Goal: Transaction & Acquisition: Purchase product/service

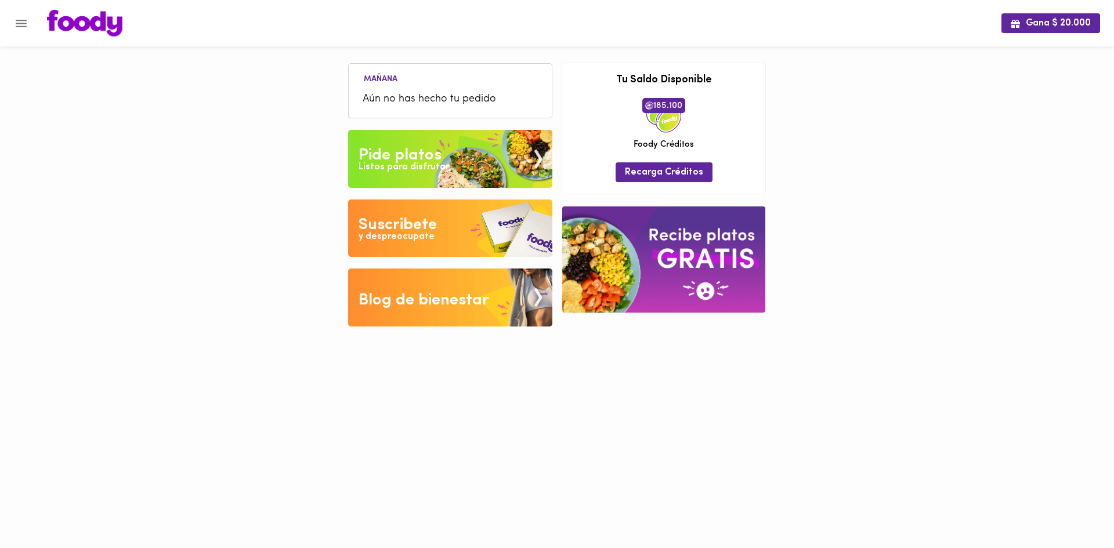
click at [390, 171] on div "Listos para disfrutar" at bounding box center [404, 167] width 91 height 13
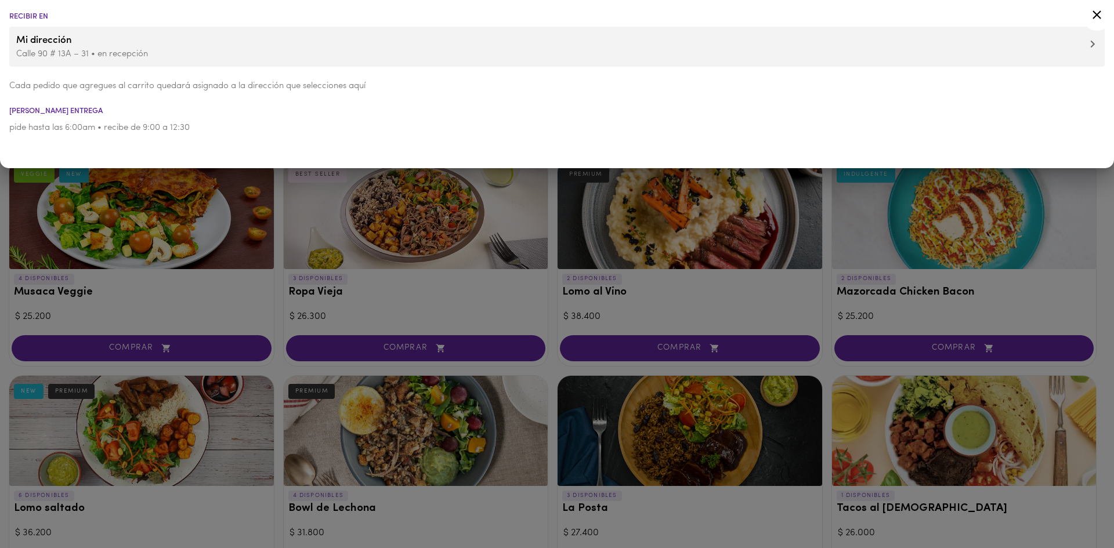
click at [1103, 12] on icon at bounding box center [1097, 15] width 15 height 15
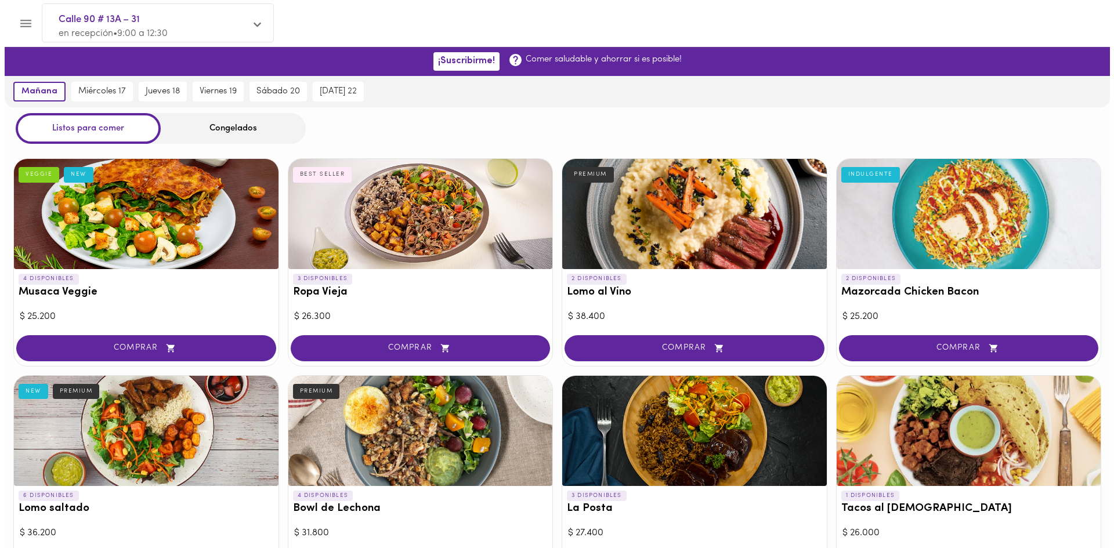
scroll to position [884, 0]
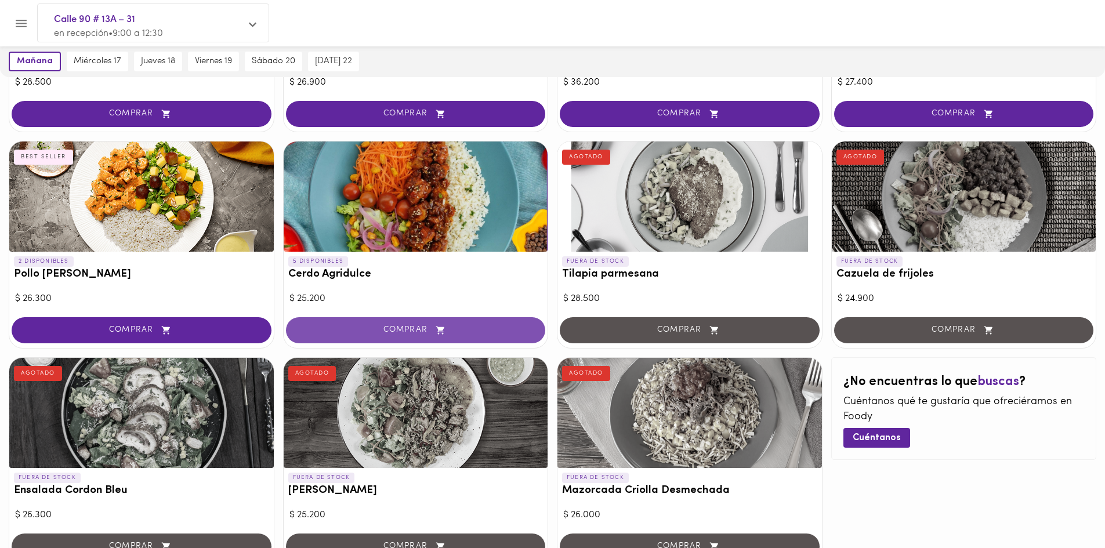
click at [389, 325] on span "COMPRAR" at bounding box center [416, 330] width 231 height 10
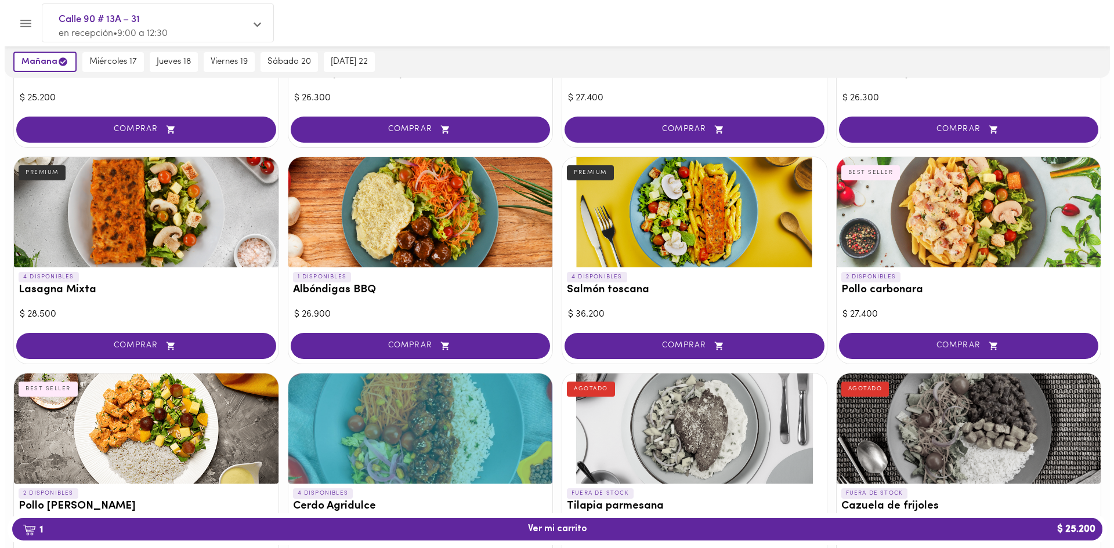
scroll to position [594, 0]
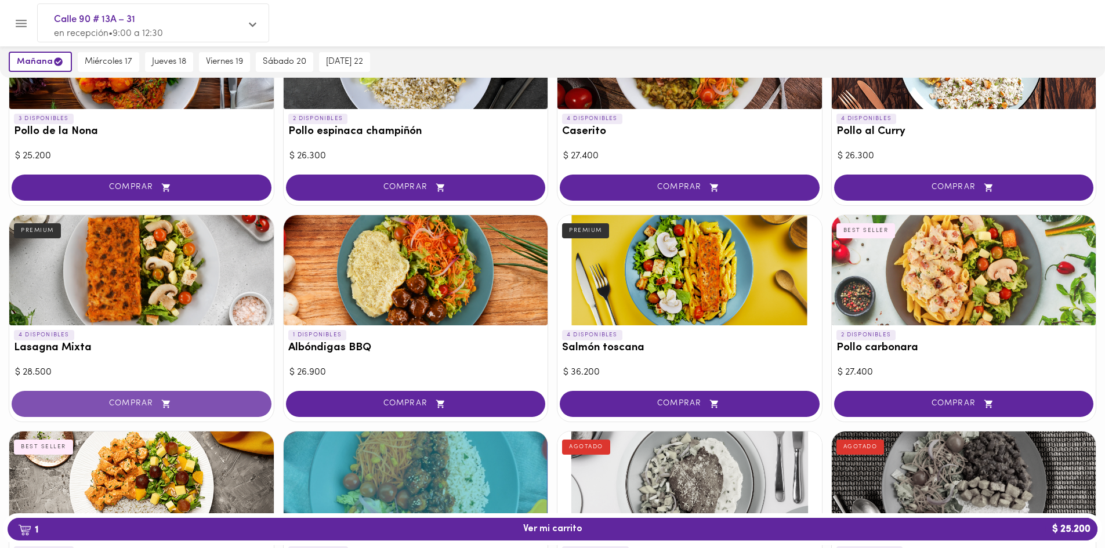
click at [114, 399] on span "COMPRAR" at bounding box center [141, 404] width 231 height 10
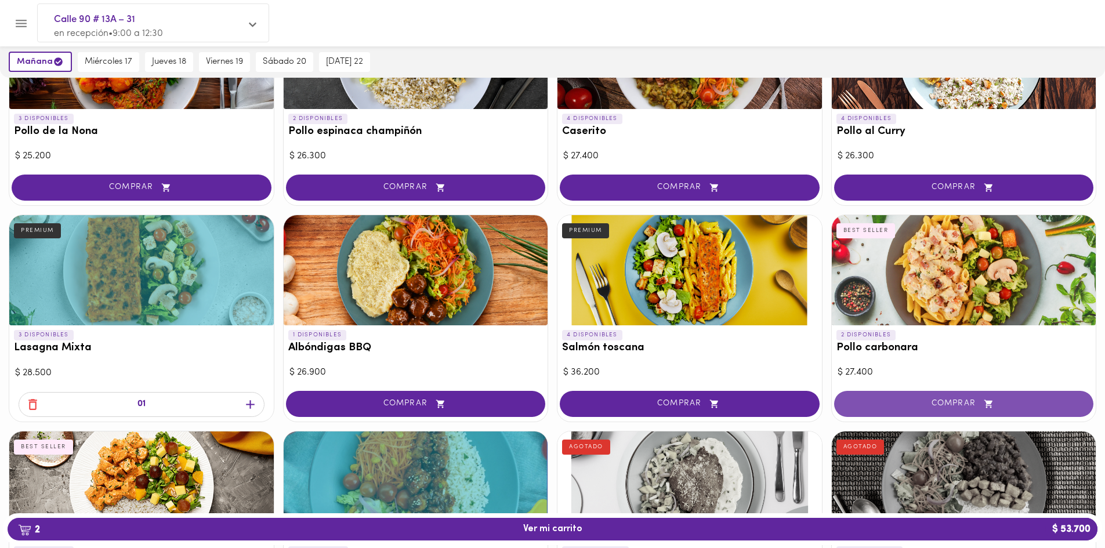
click at [960, 401] on span "COMPRAR" at bounding box center [964, 404] width 231 height 10
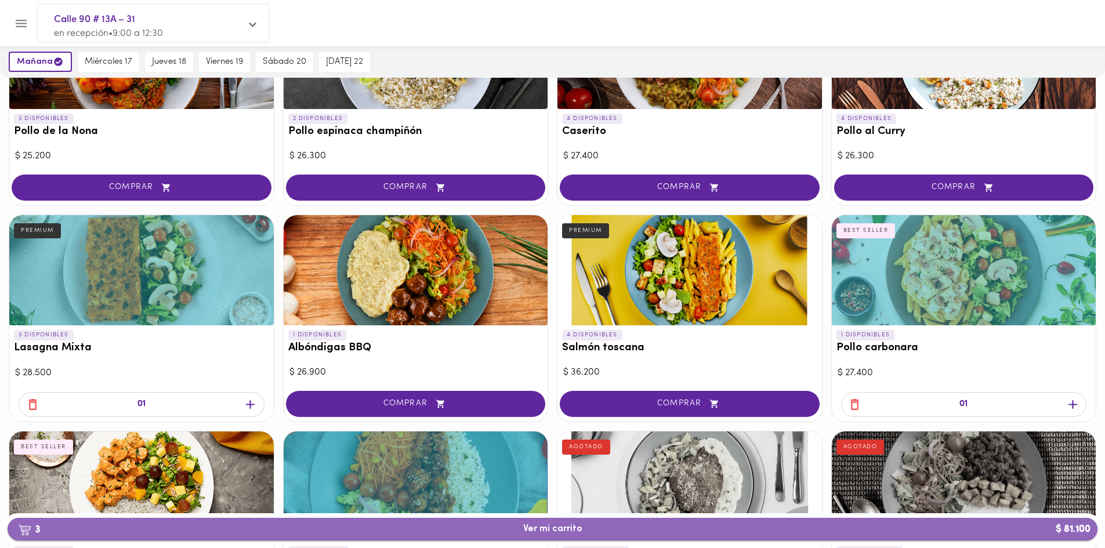
click at [658, 527] on span "3 Ver mi carrito $ 81.100" at bounding box center [553, 529] width 1072 height 11
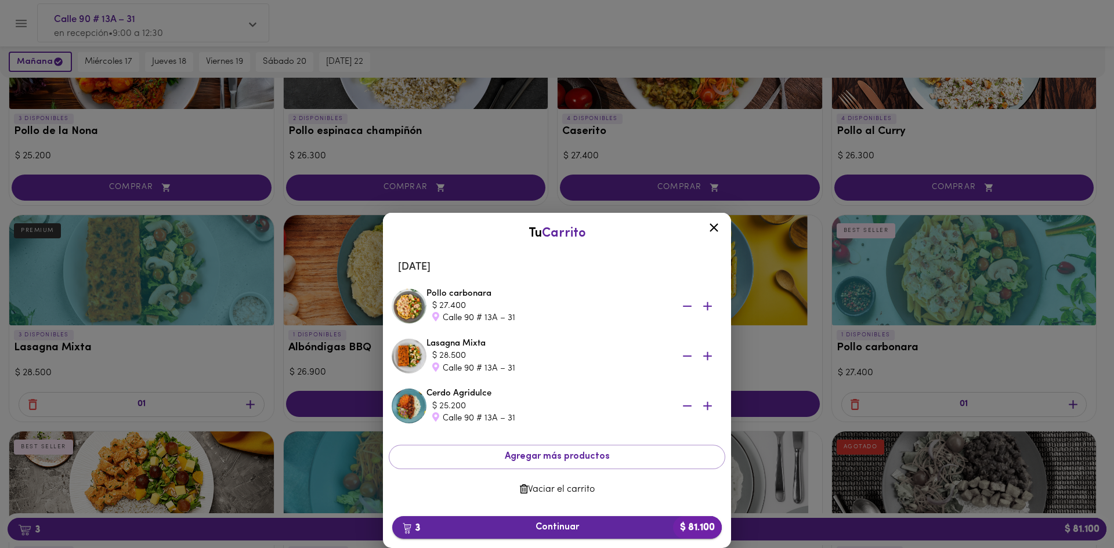
click at [555, 524] on span "3 Continuar $ 81.100" at bounding box center [556, 527] width 311 height 11
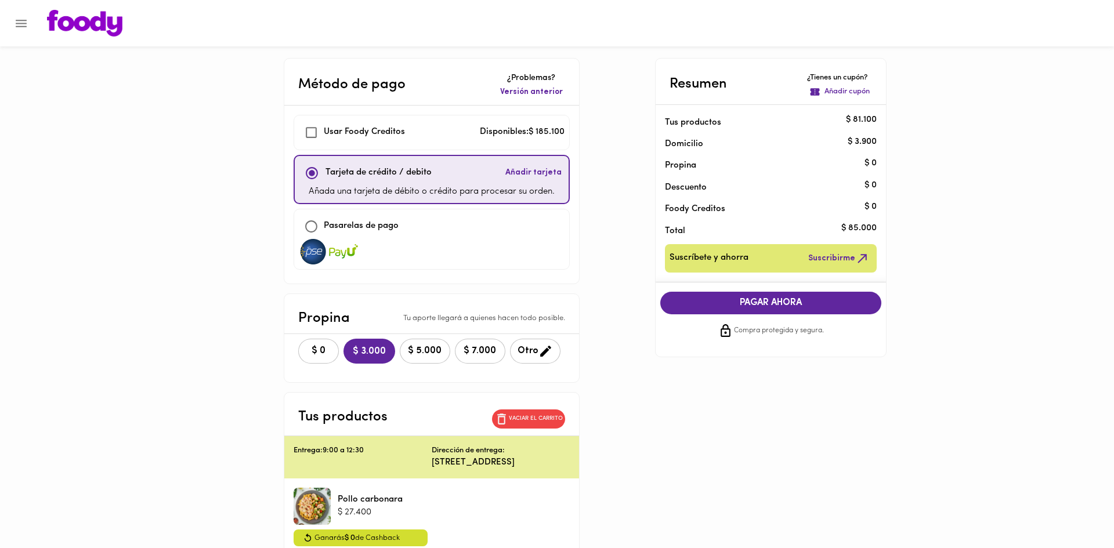
checkbox input "true"
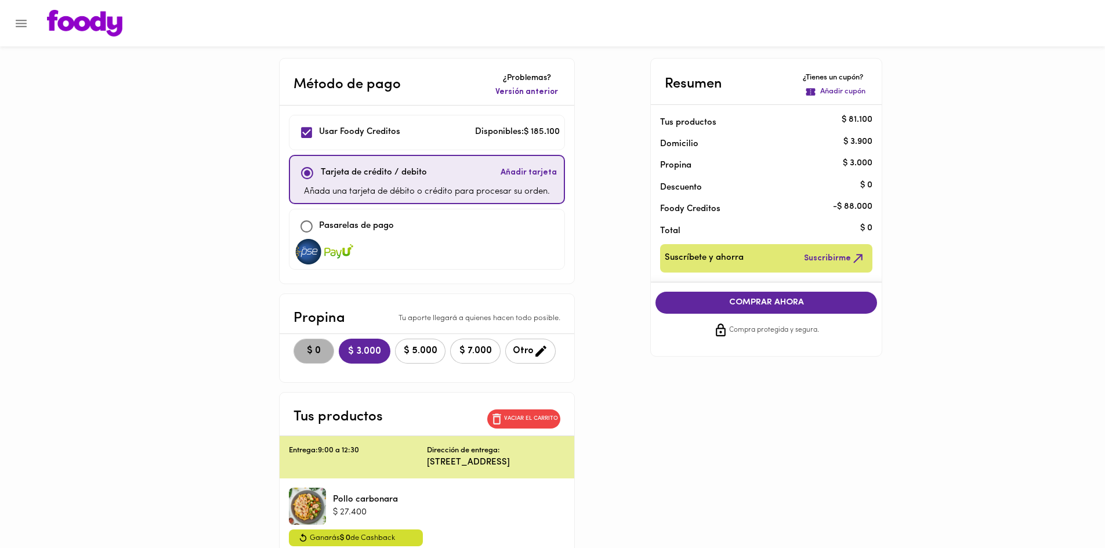
click at [316, 354] on span "$ 0" at bounding box center [314, 351] width 26 height 11
click at [728, 307] on span "COMPRAR AHORA" at bounding box center [766, 303] width 198 height 10
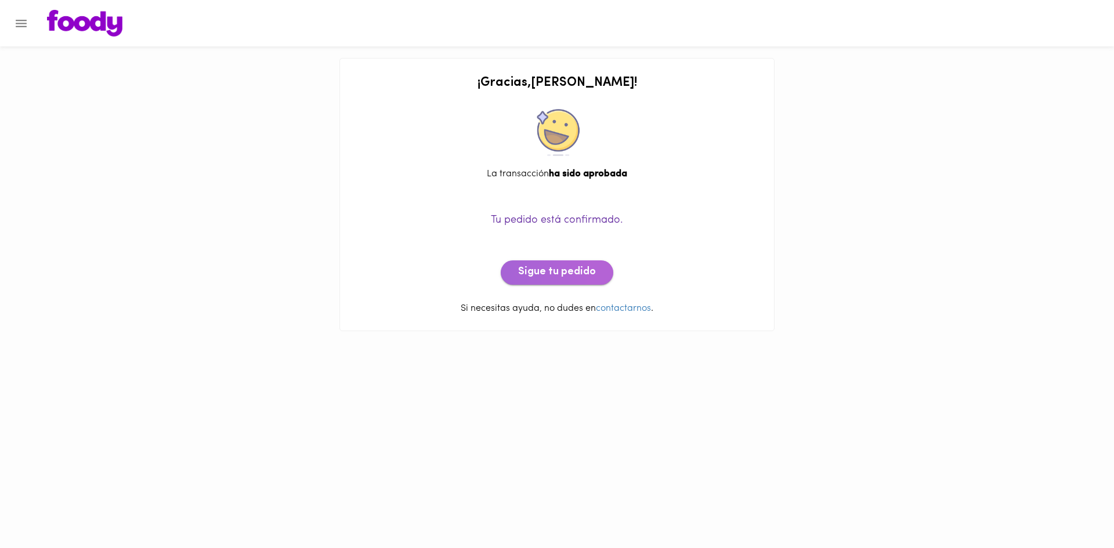
click at [566, 271] on span "Sigue tu pedido" at bounding box center [557, 272] width 78 height 13
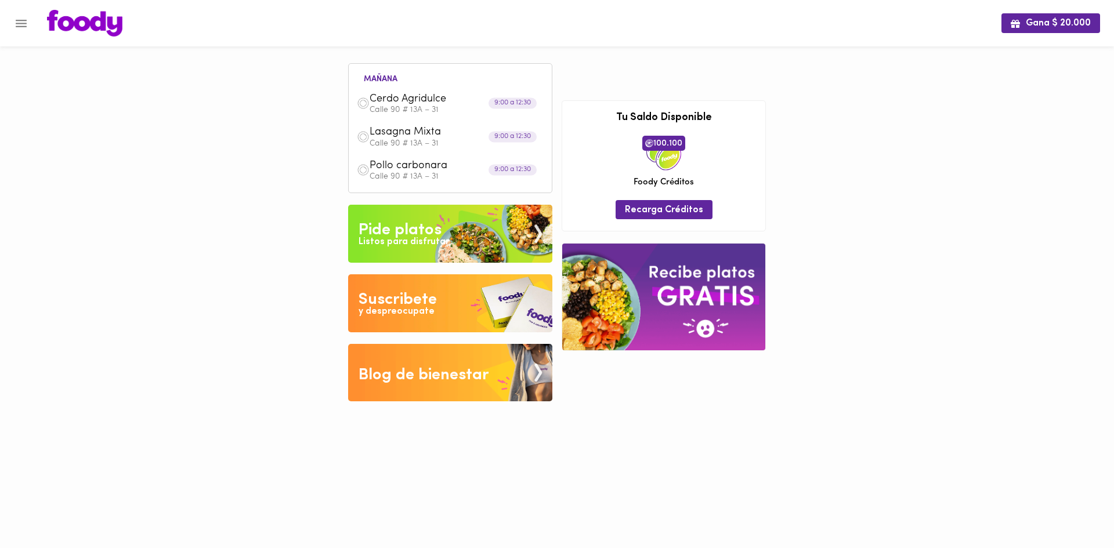
click at [439, 234] on div "Pide platos" at bounding box center [400, 230] width 83 height 23
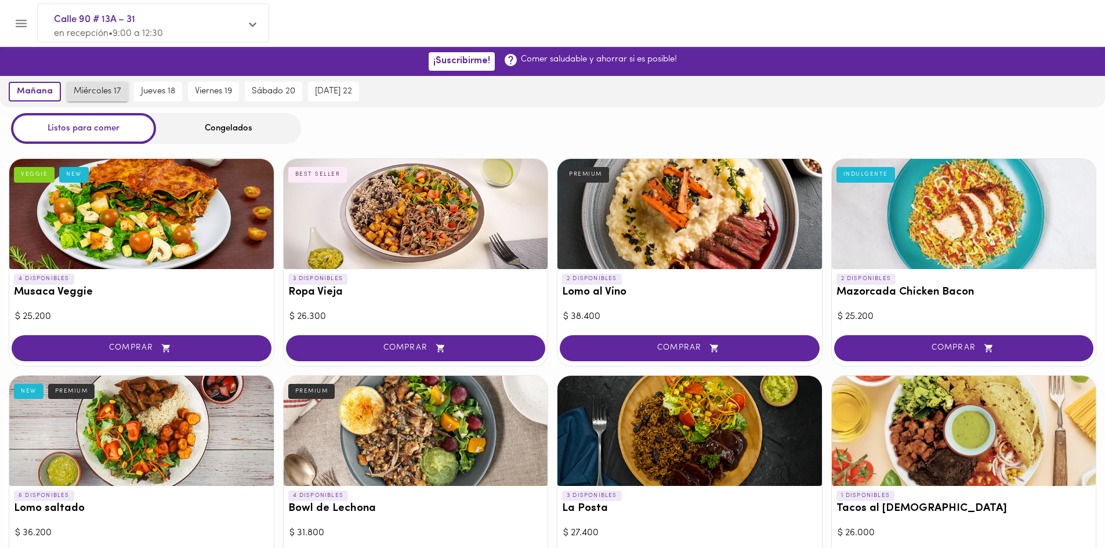
click at [102, 92] on span "miércoles 17" at bounding box center [98, 91] width 48 height 10
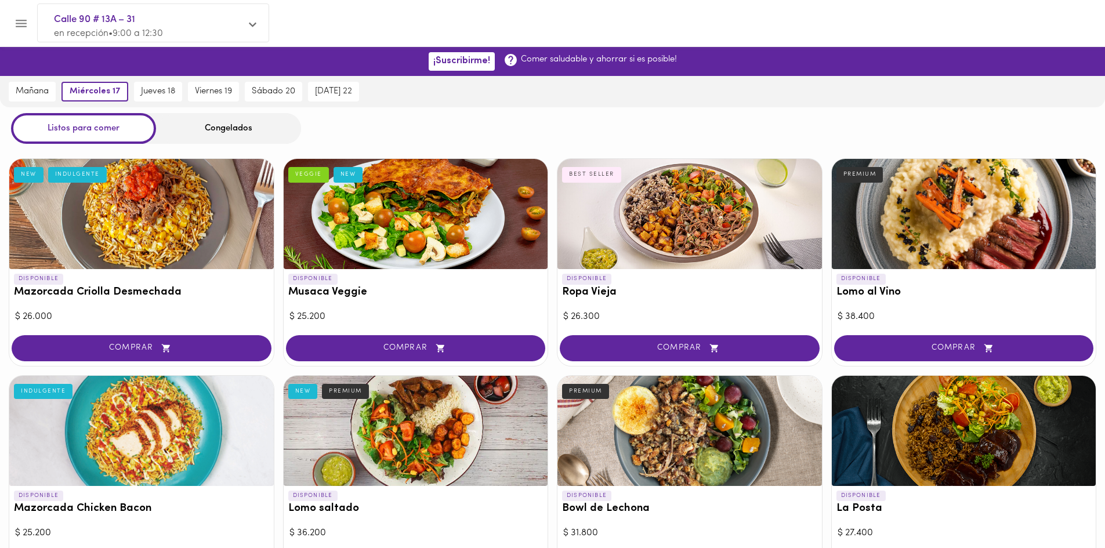
scroll to position [451, 0]
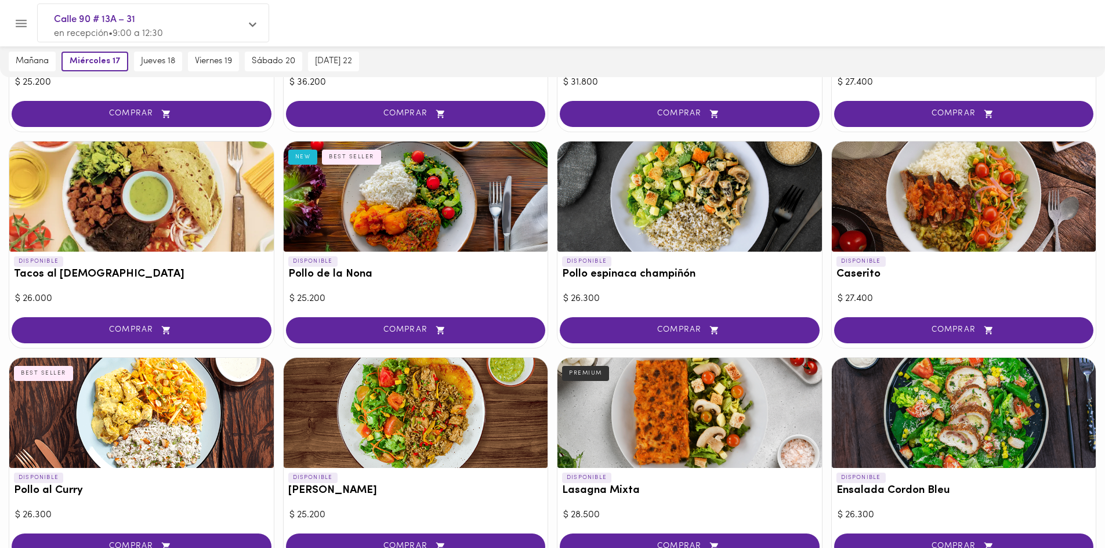
click at [148, 328] on span "COMPRAR" at bounding box center [141, 330] width 231 height 10
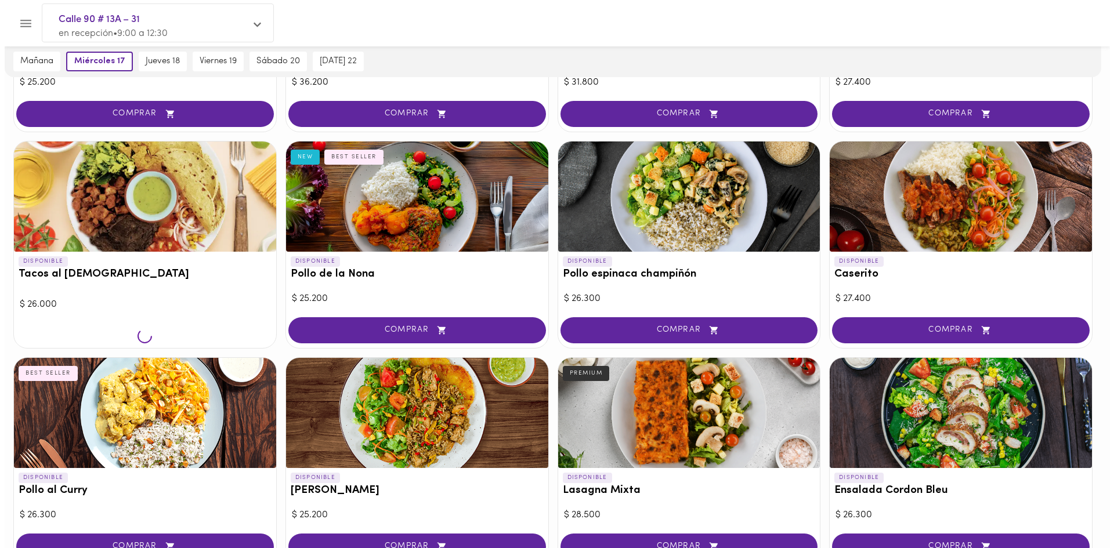
scroll to position [451, 0]
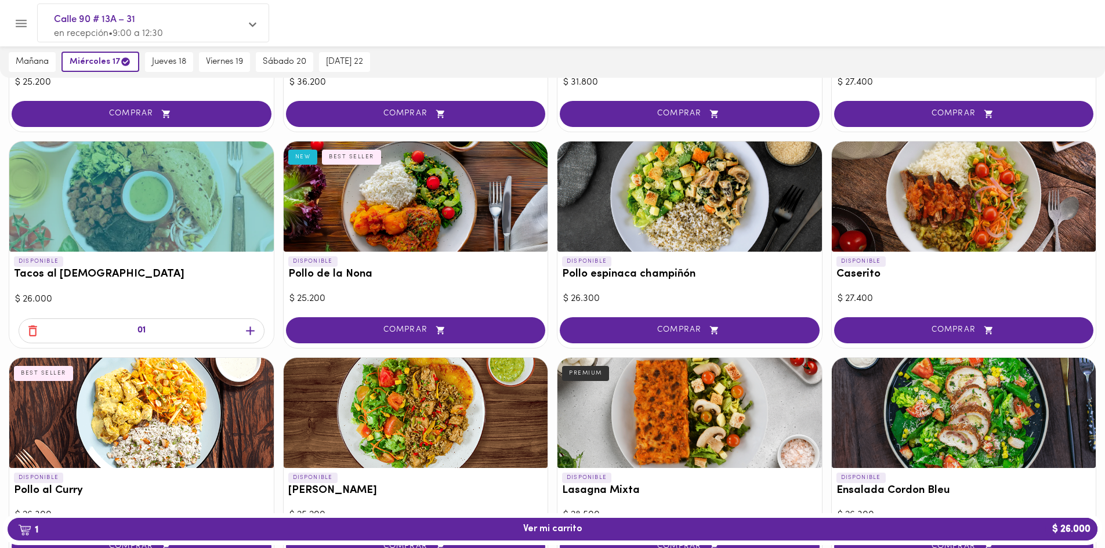
click at [617, 523] on button "1 Ver mi carrito $ 26.000" at bounding box center [553, 529] width 1090 height 23
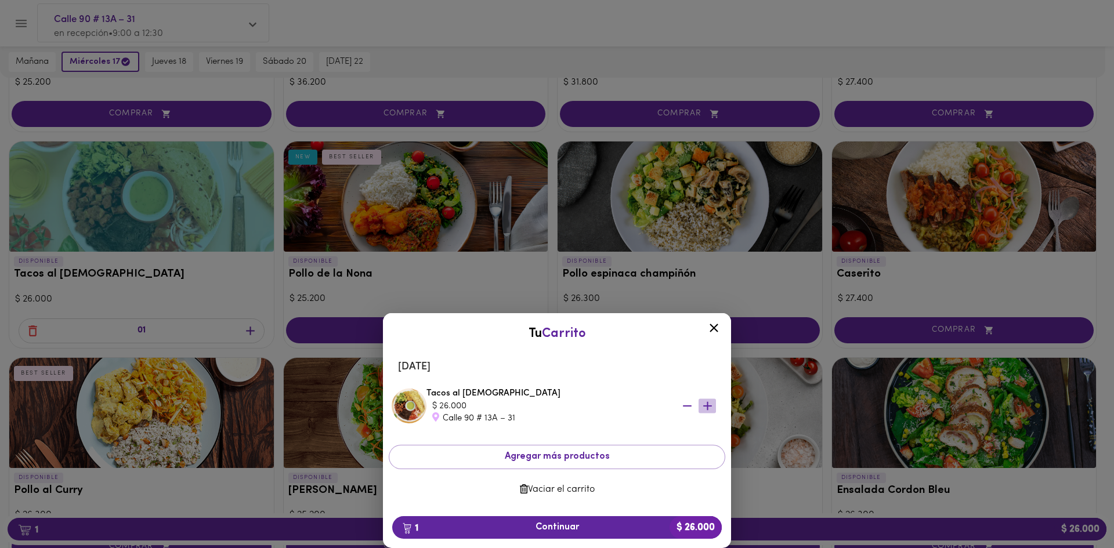
click at [712, 408] on icon "button" at bounding box center [707, 406] width 15 height 15
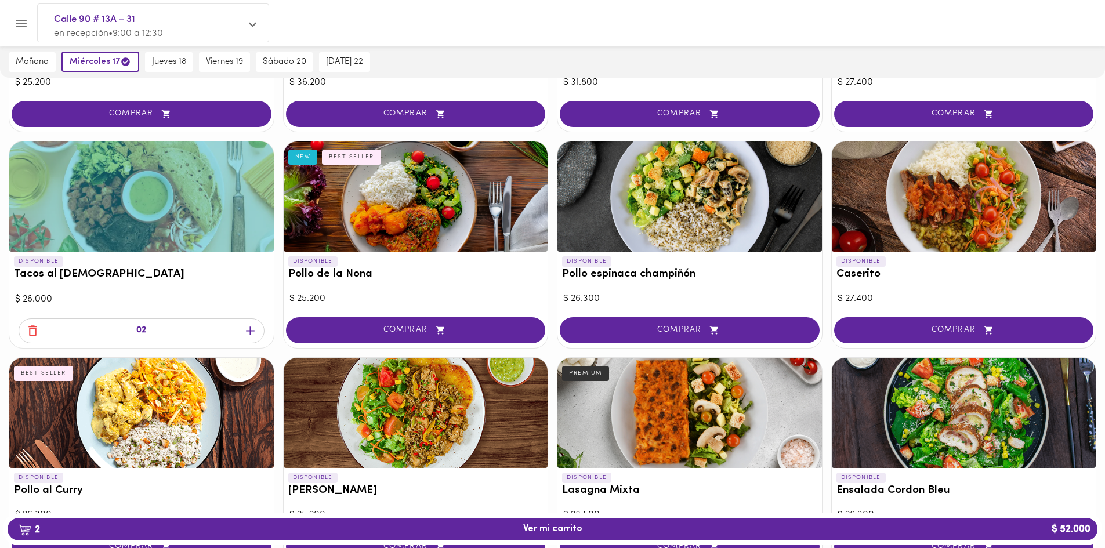
click at [599, 528] on span "2 Ver mi carrito $ 52.000" at bounding box center [553, 529] width 1072 height 11
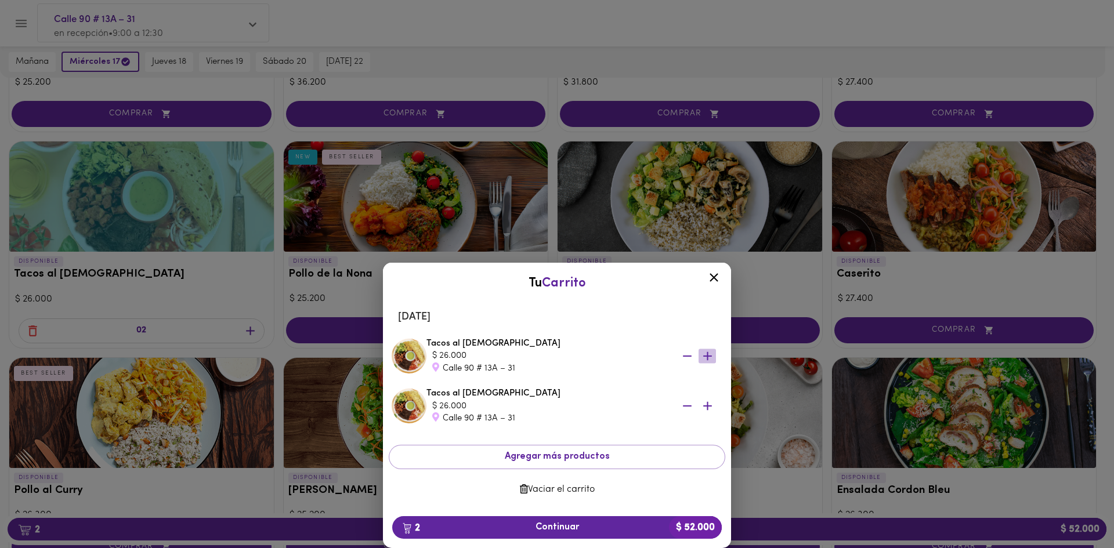
click at [709, 357] on icon "button" at bounding box center [707, 356] width 15 height 15
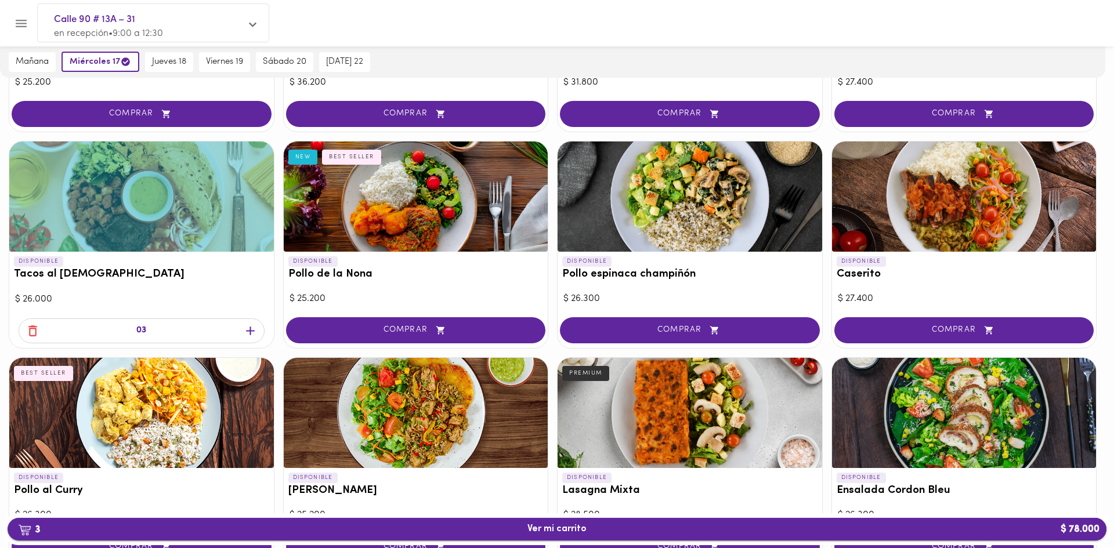
click at [623, 529] on span "3 Ver mi carrito $ 78.000" at bounding box center [557, 529] width 1080 height 11
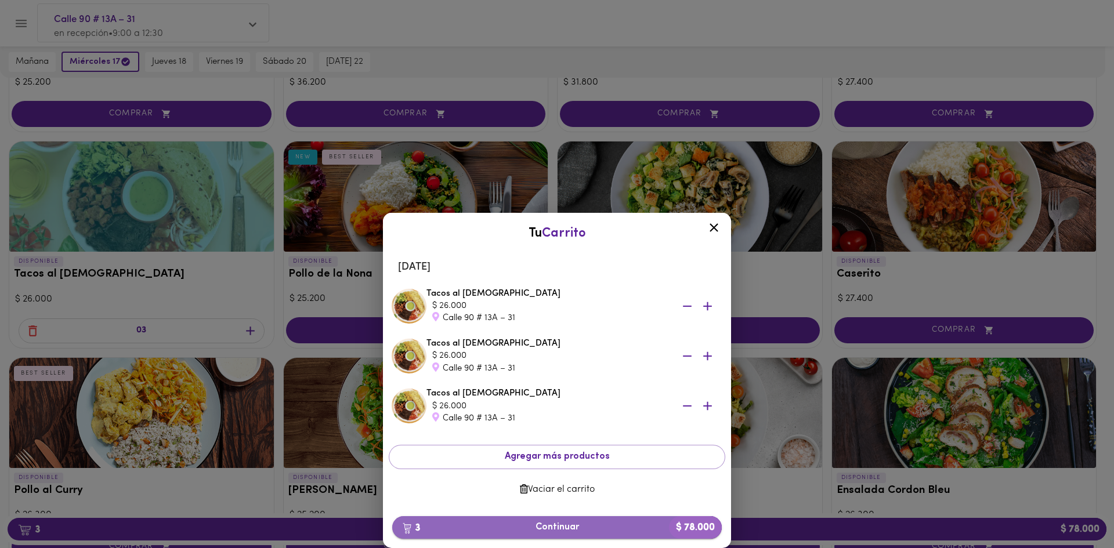
click at [573, 518] on button "3 Continuar $ 78.000" at bounding box center [557, 527] width 330 height 23
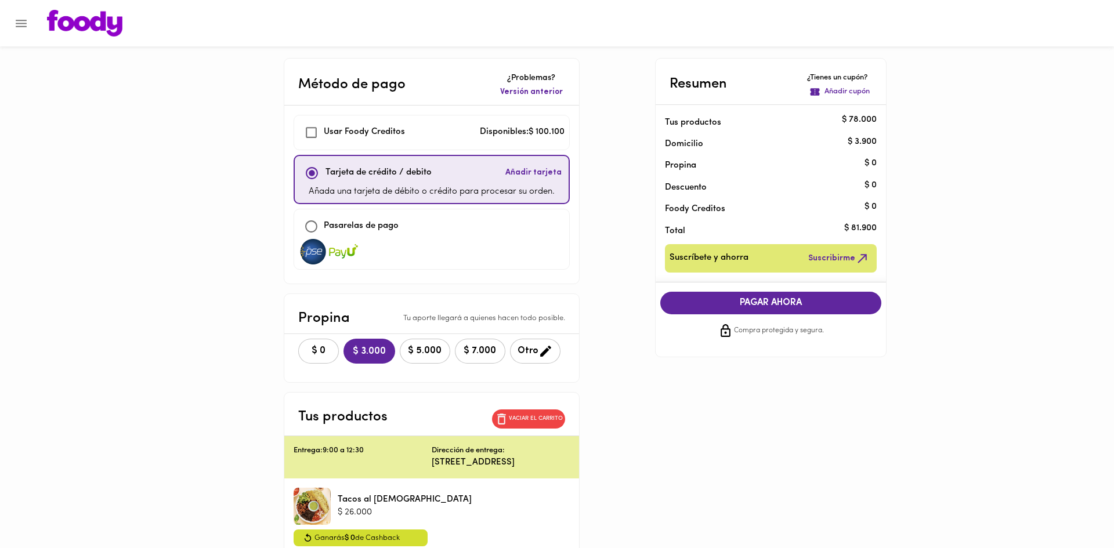
checkbox input "true"
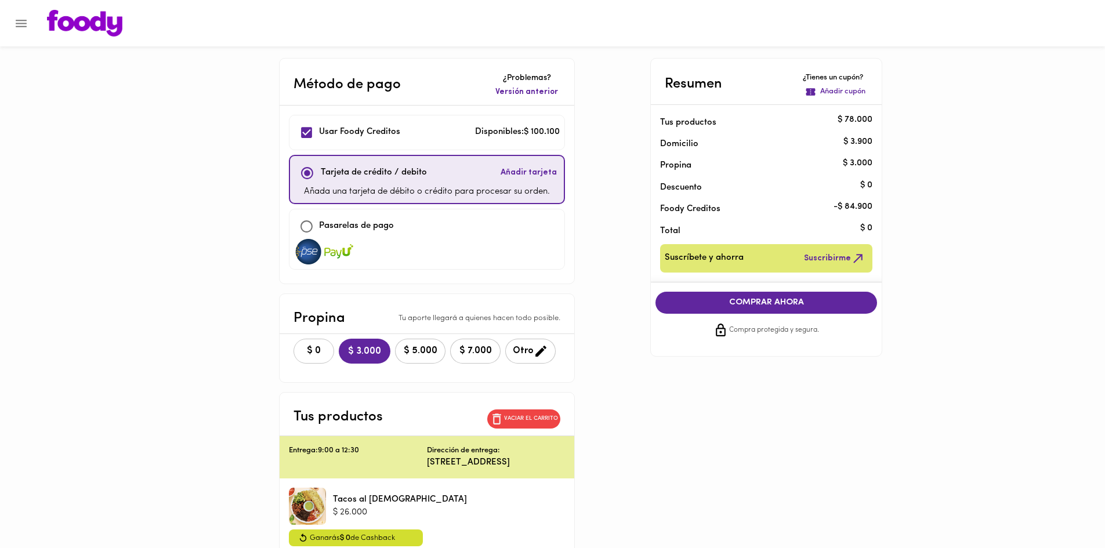
click at [331, 350] on button "$ 0" at bounding box center [314, 351] width 41 height 25
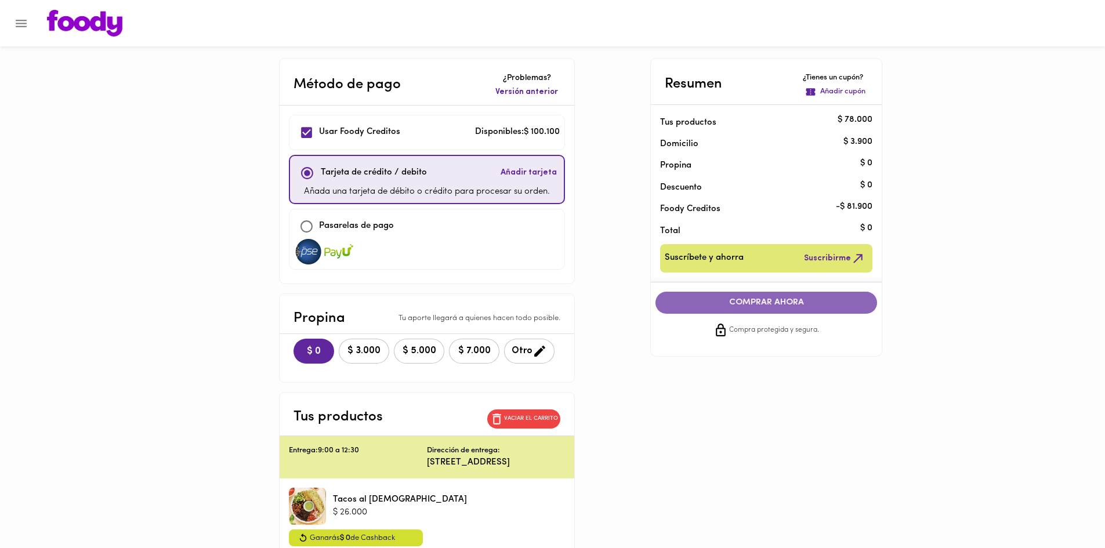
click at [780, 303] on span "COMPRAR AHORA" at bounding box center [766, 303] width 198 height 10
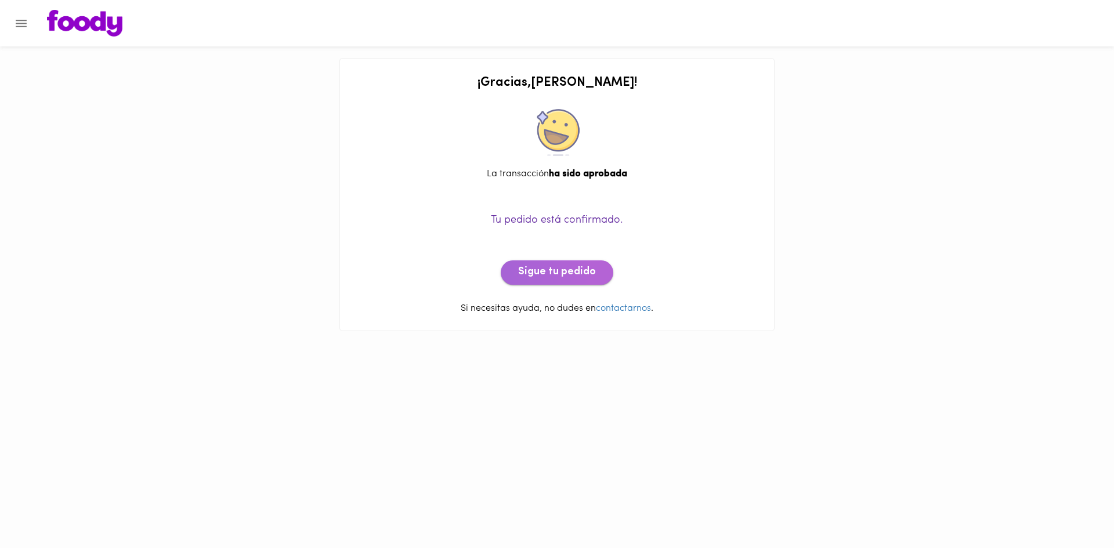
click at [585, 277] on span "Sigue tu pedido" at bounding box center [557, 272] width 78 height 13
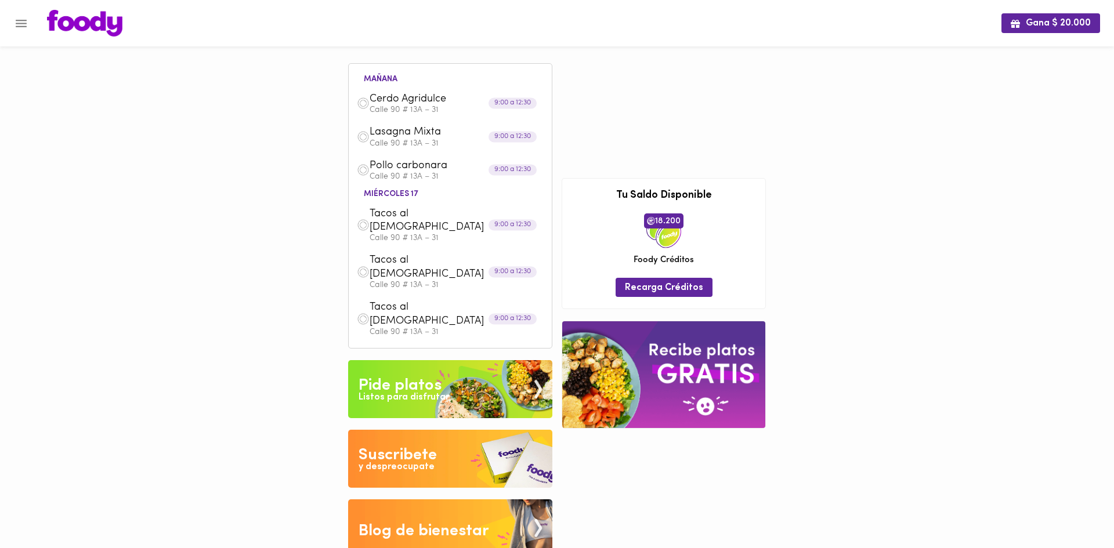
click at [497, 360] on img at bounding box center [450, 389] width 204 height 58
